Goal: Information Seeking & Learning: Check status

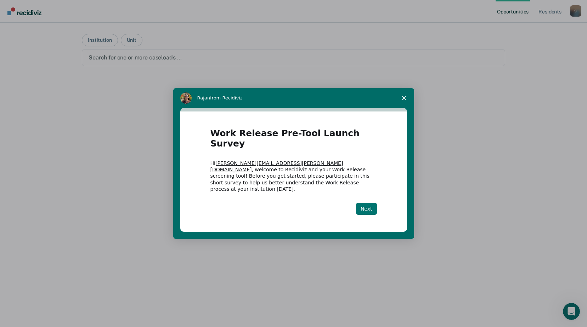
click at [370, 203] on button "Next" at bounding box center [366, 209] width 21 height 12
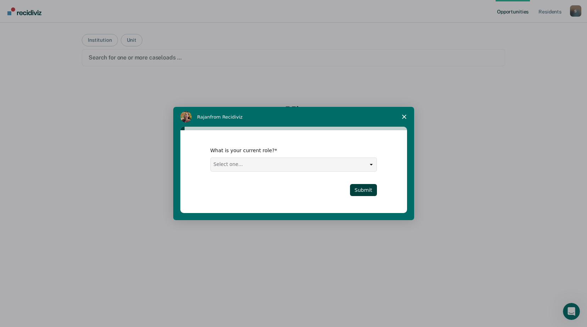
click at [362, 166] on select "Select one... Case Manager FUM Assistant [PERSON_NAME] [PERSON_NAME]" at bounding box center [294, 164] width 166 height 13
select select "Case Manager"
click at [211, 158] on select "Select one... Case Manager FUM Assistant [PERSON_NAME] [PERSON_NAME]" at bounding box center [294, 164] width 166 height 13
click at [359, 188] on button "Submit" at bounding box center [363, 190] width 27 height 12
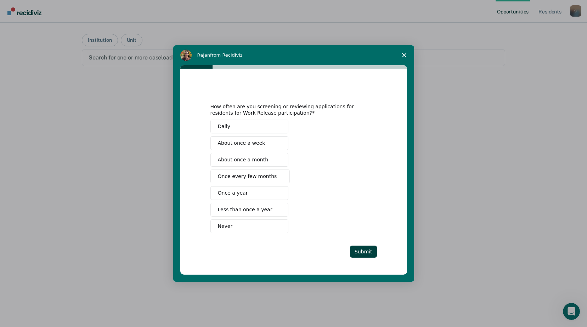
click at [263, 157] on span "About once a month" at bounding box center [243, 159] width 51 height 7
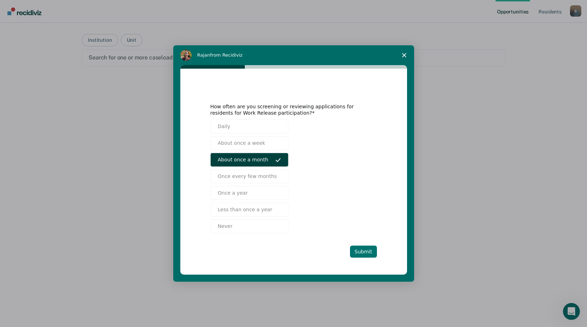
click at [360, 254] on button "Submit" at bounding box center [363, 252] width 27 height 12
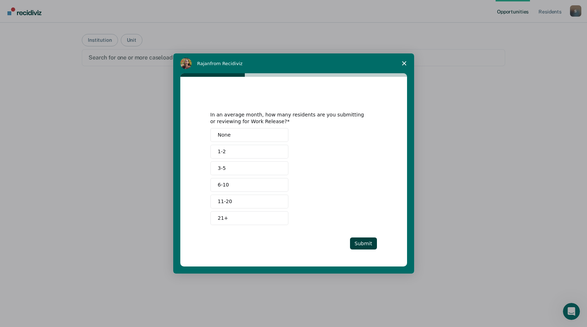
click at [255, 149] on button "1-2" at bounding box center [249, 152] width 78 height 14
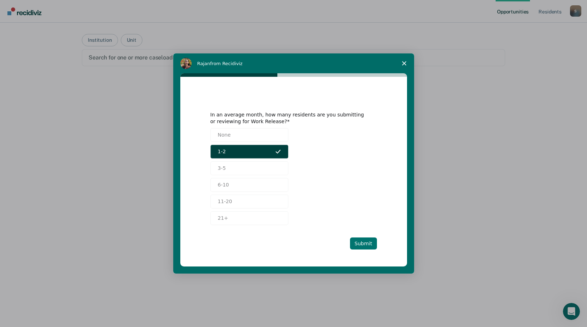
click at [365, 242] on button "Submit" at bounding box center [363, 244] width 27 height 12
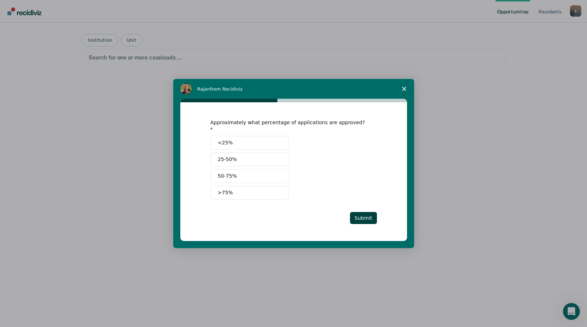
click at [226, 189] on span ">75%" at bounding box center [225, 192] width 15 height 7
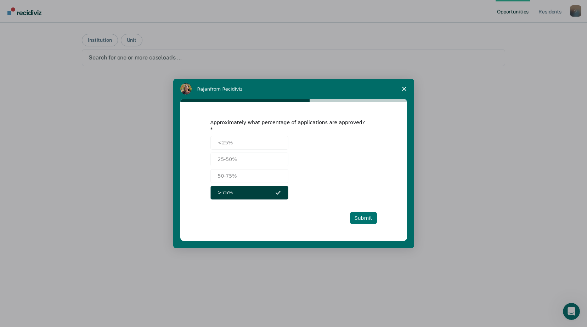
click at [366, 212] on button "Submit" at bounding box center [363, 218] width 27 height 12
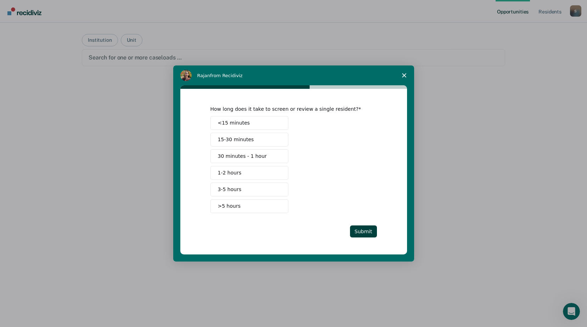
click at [251, 139] on button "15-30 minutes" at bounding box center [249, 140] width 78 height 14
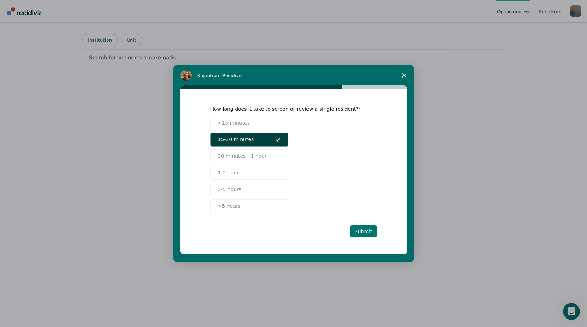
click at [365, 235] on button "Submit" at bounding box center [363, 232] width 27 height 12
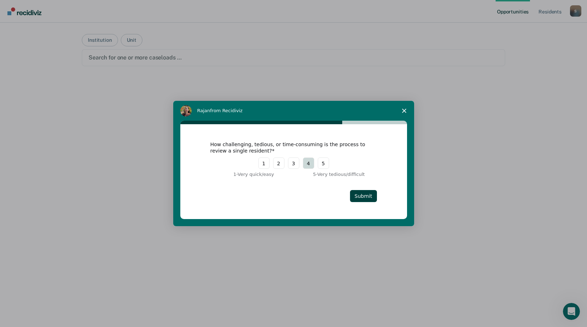
click at [304, 163] on button "4" at bounding box center [308, 163] width 11 height 11
click at [371, 200] on button "Submit" at bounding box center [363, 196] width 27 height 12
click at [371, 197] on button "Submit" at bounding box center [363, 196] width 27 height 12
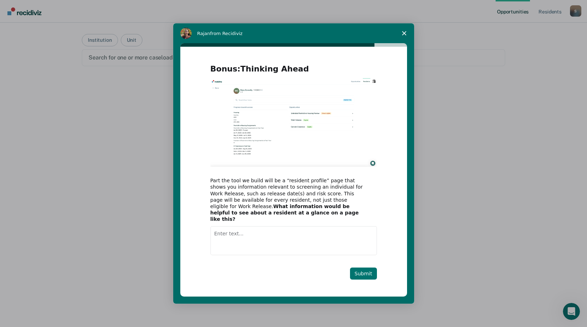
click at [371, 269] on button "Submit" at bounding box center [363, 274] width 27 height 12
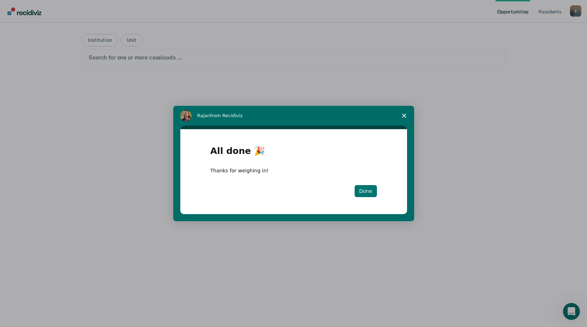
click at [369, 197] on button "Done" at bounding box center [366, 191] width 22 height 12
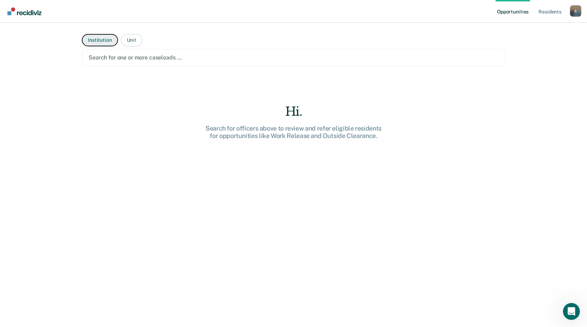
click at [101, 42] on button "Institution" at bounding box center [100, 40] width 36 height 12
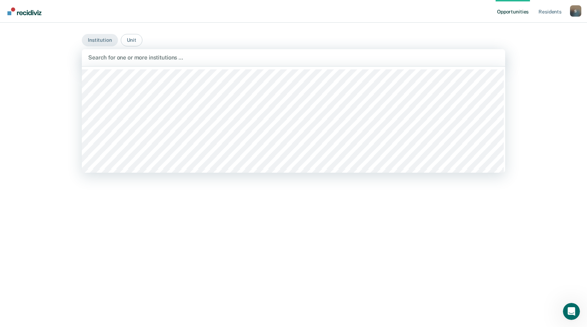
click at [148, 61] on div at bounding box center [293, 57] width 411 height 8
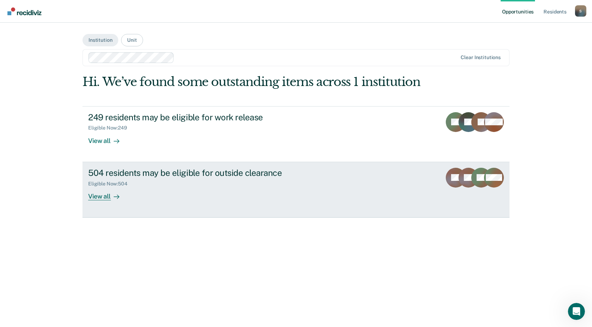
click at [94, 199] on div "View all" at bounding box center [108, 194] width 40 height 14
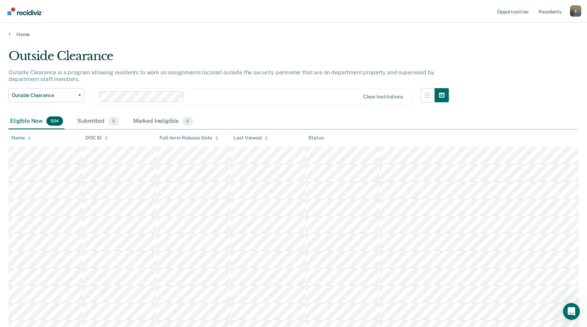
click at [29, 137] on icon at bounding box center [30, 137] width 4 height 2
click at [29, 139] on icon at bounding box center [30, 140] width 4 height 2
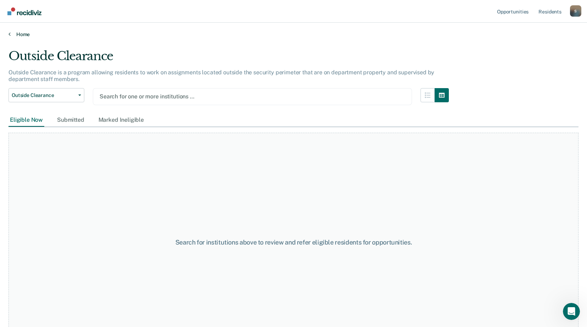
click at [25, 34] on link "Home" at bounding box center [294, 34] width 570 height 6
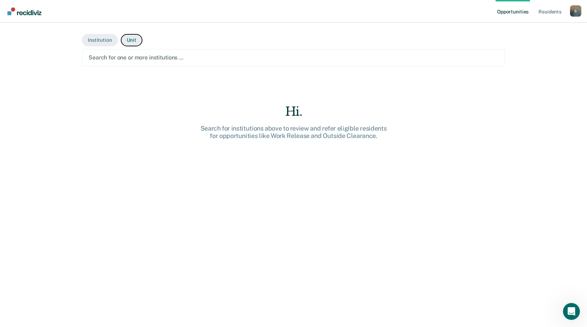
click at [128, 42] on button "Unit" at bounding box center [132, 40] width 22 height 12
click at [96, 41] on button "Institution" at bounding box center [100, 40] width 36 height 12
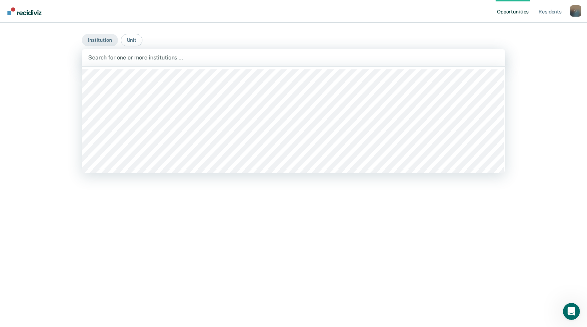
click at [110, 60] on div at bounding box center [293, 57] width 411 height 8
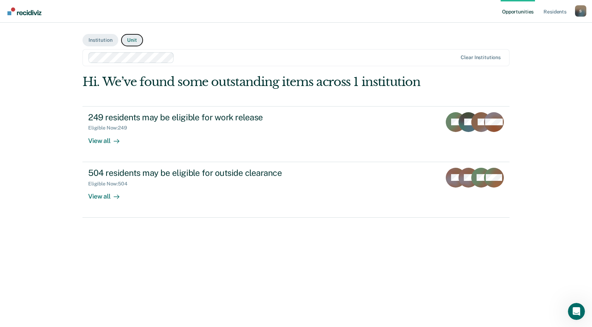
click at [134, 40] on button "Unit" at bounding box center [132, 40] width 22 height 12
click at [136, 58] on div at bounding box center [296, 57] width 414 height 8
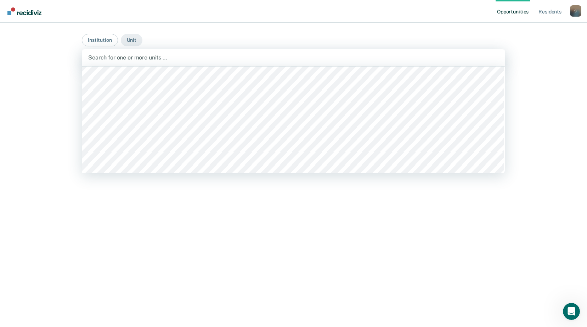
scroll to position [4357, 0]
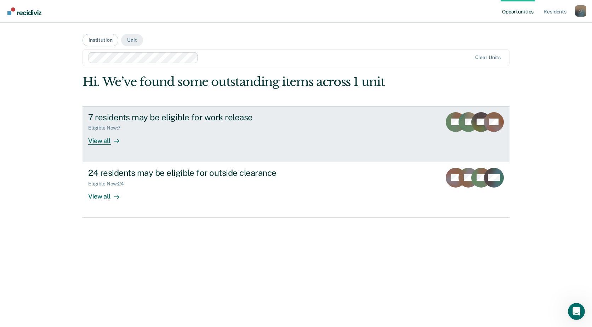
click at [96, 141] on div "View all" at bounding box center [108, 138] width 40 height 14
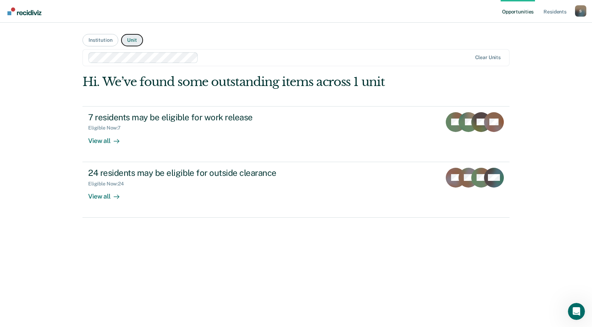
click at [132, 40] on button "Unit" at bounding box center [132, 40] width 22 height 12
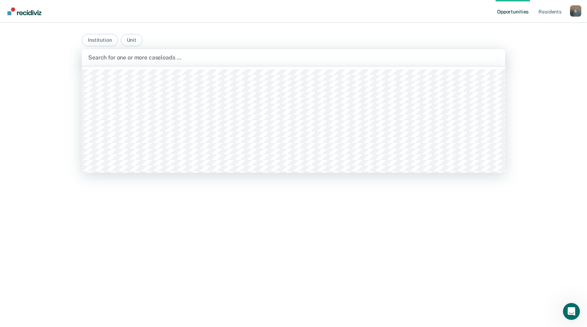
click at [188, 59] on div at bounding box center [293, 57] width 411 height 8
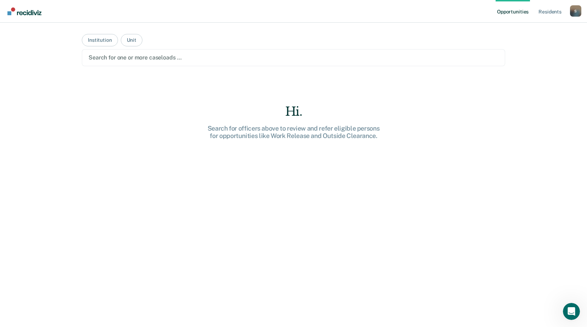
click at [116, 56] on div at bounding box center [294, 57] width 410 height 8
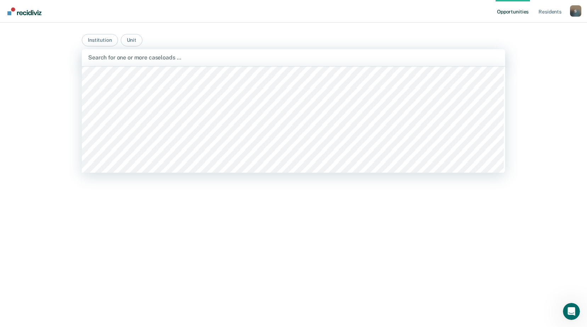
scroll to position [4493, 0]
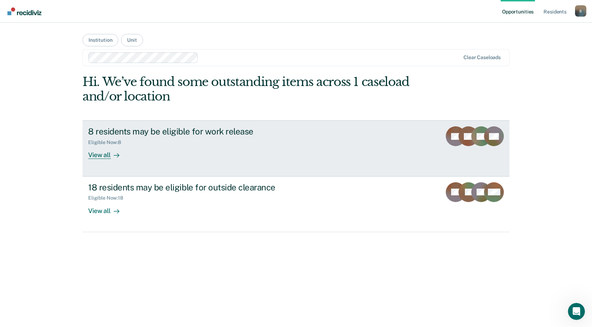
click at [103, 156] on div "View all" at bounding box center [108, 153] width 40 height 14
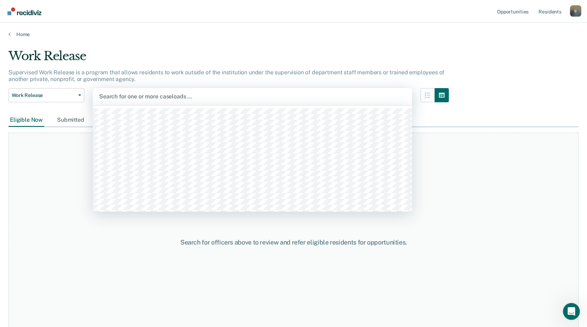
click at [221, 95] on div at bounding box center [252, 96] width 306 height 8
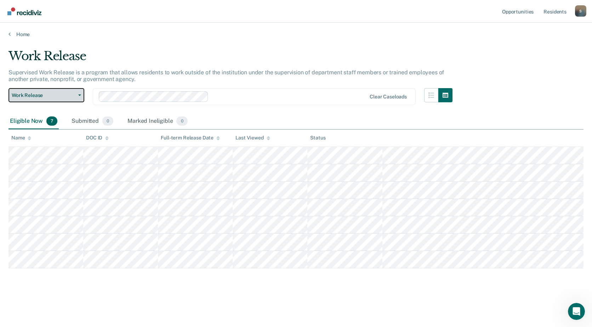
click at [43, 96] on span "Work Release" at bounding box center [44, 95] width 64 height 6
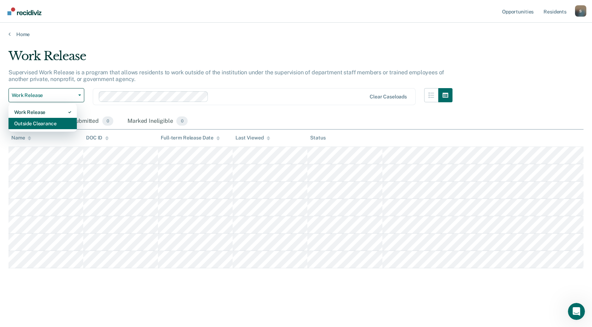
click at [46, 124] on div "Outside Clearance" at bounding box center [42, 123] width 57 height 11
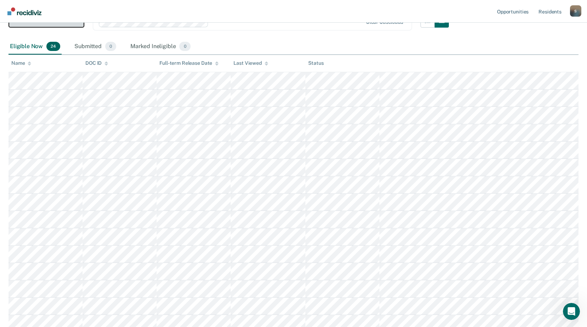
scroll to position [39, 0]
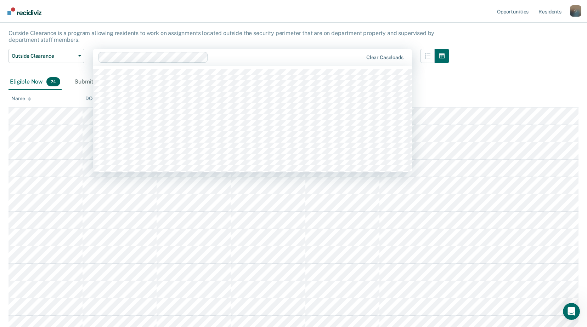
click at [280, 57] on div at bounding box center [287, 57] width 152 height 8
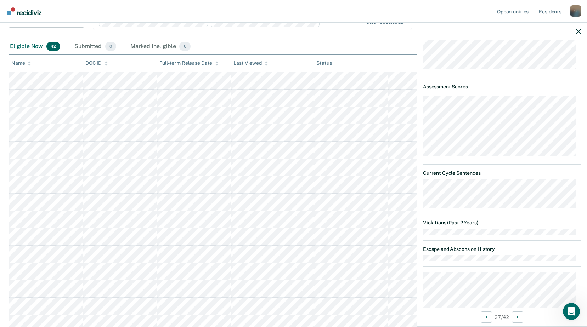
scroll to position [0, 0]
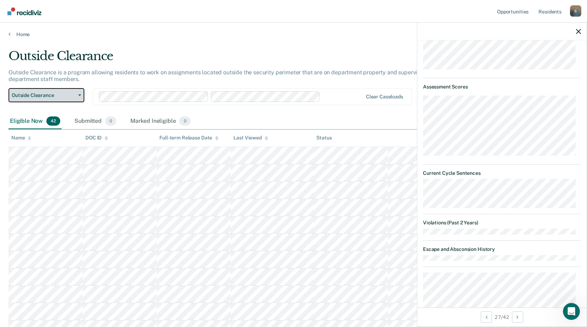
click at [74, 95] on span "Outside Clearance" at bounding box center [44, 95] width 64 height 6
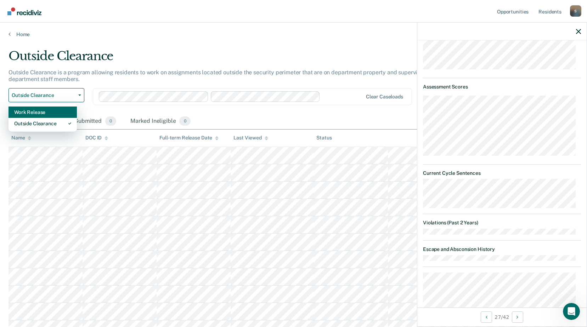
click at [63, 112] on div "Work Release" at bounding box center [42, 112] width 57 height 11
